Goal: Register for event/course

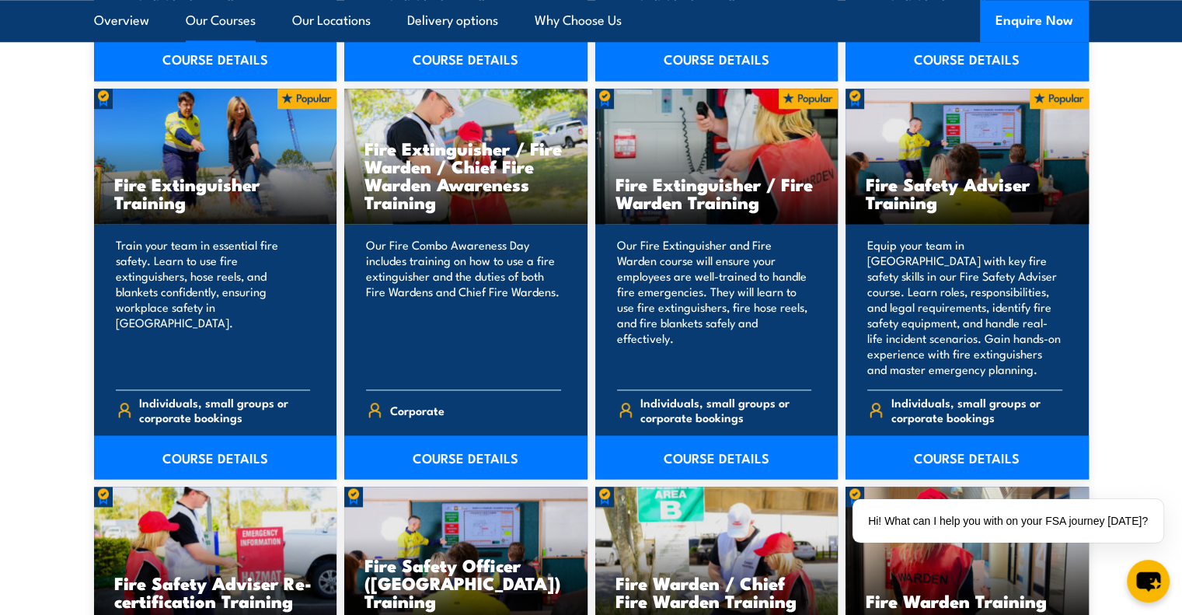
scroll to position [1632, 0]
click at [713, 451] on link "COURSE DETAILS" at bounding box center [716, 457] width 243 height 44
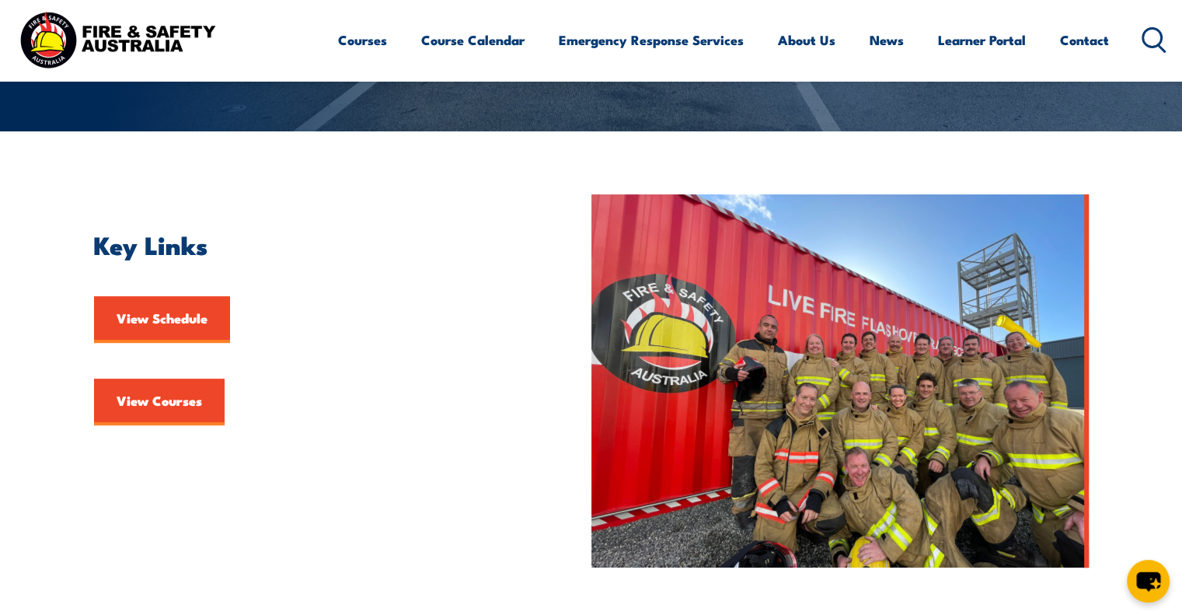
scroll to position [311, 0]
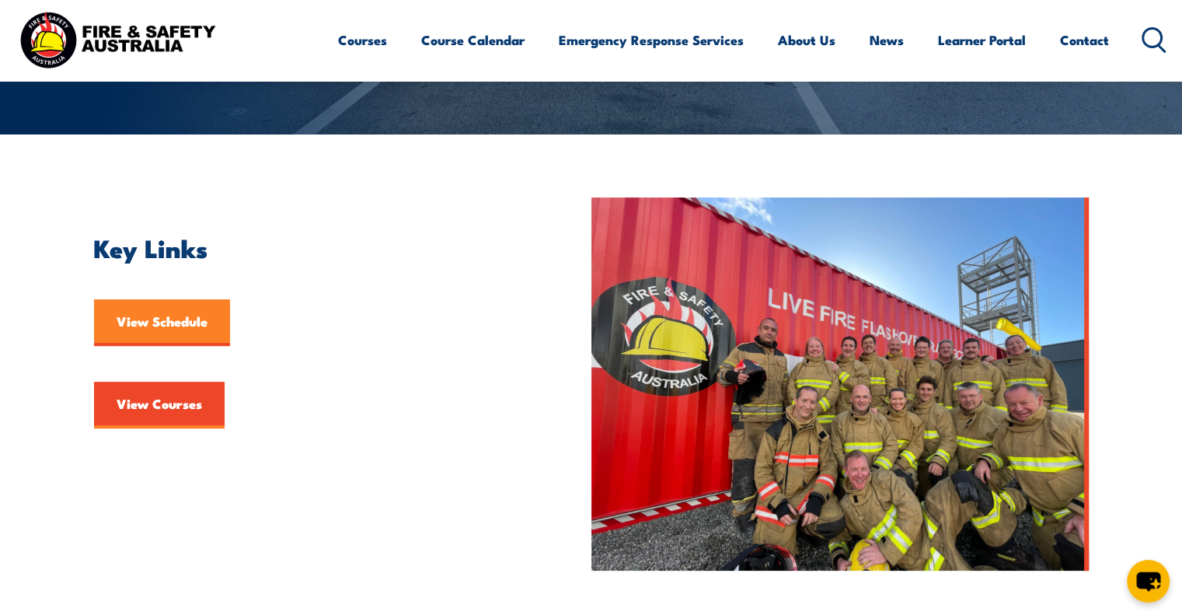
click at [156, 324] on link "View Schedule" at bounding box center [162, 322] width 136 height 47
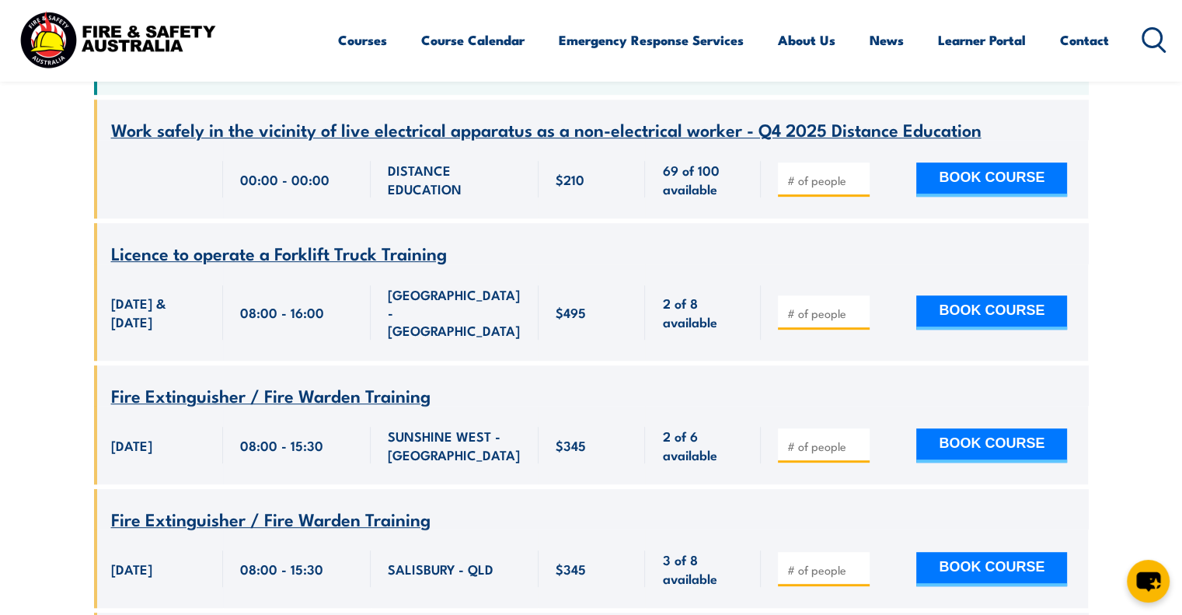
scroll to position [777, 0]
